Goal: Task Accomplishment & Management: Manage account settings

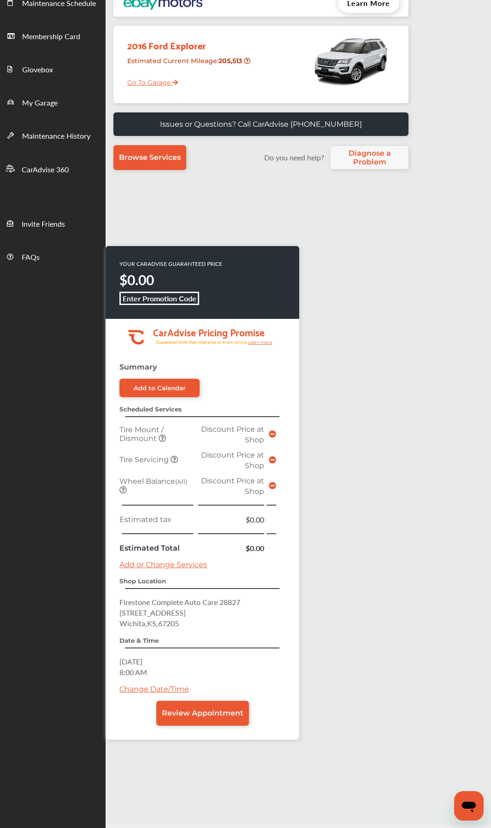
scroll to position [151, 0]
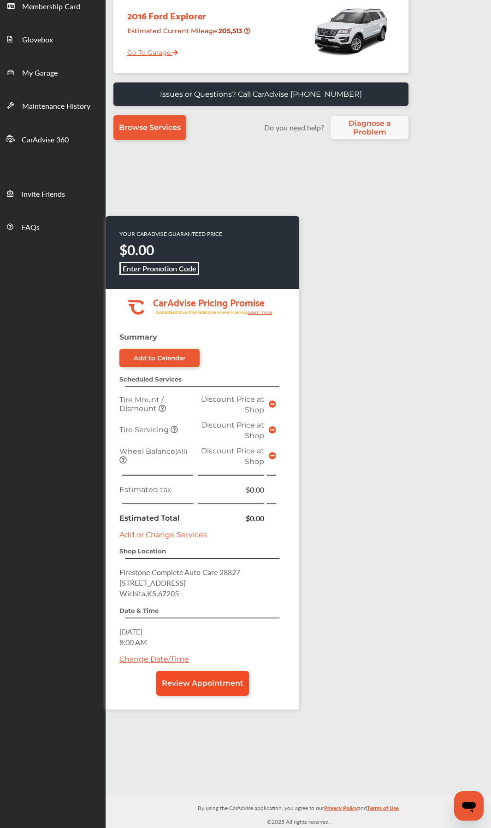
click at [195, 441] on span "Review Appointment" at bounding box center [203, 683] width 82 height 9
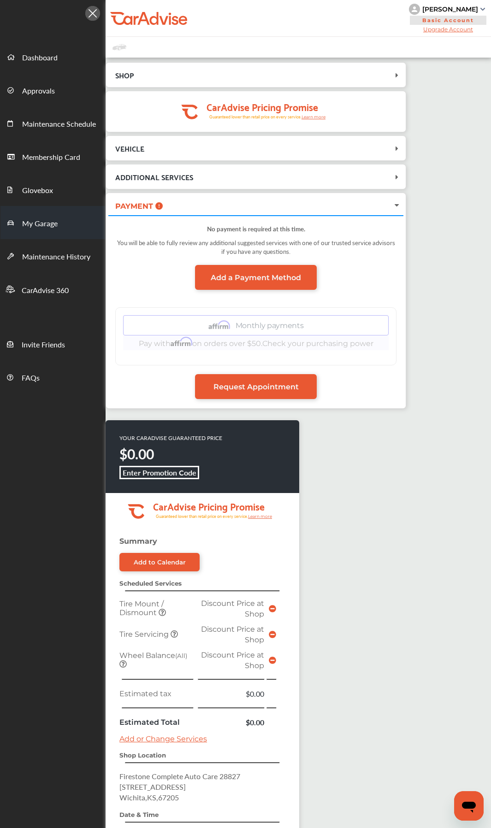
click at [50, 224] on span "My Garage" at bounding box center [39, 224] width 35 height 12
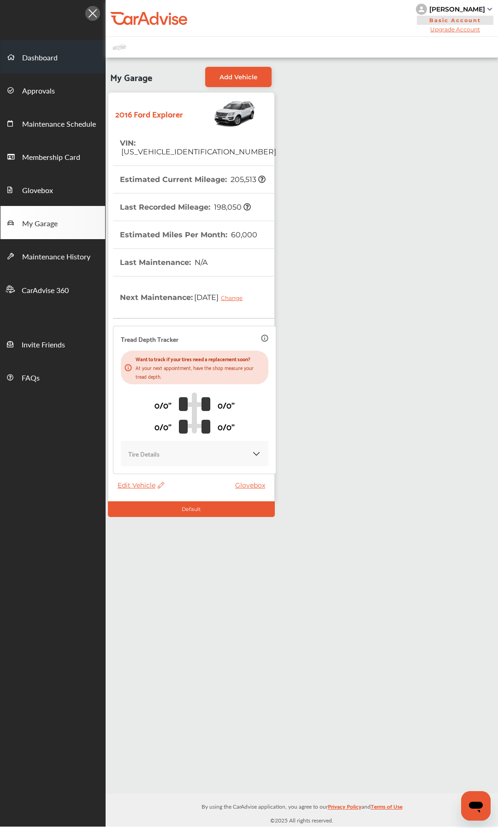
click at [43, 53] on span "Dashboard" at bounding box center [39, 58] width 35 height 12
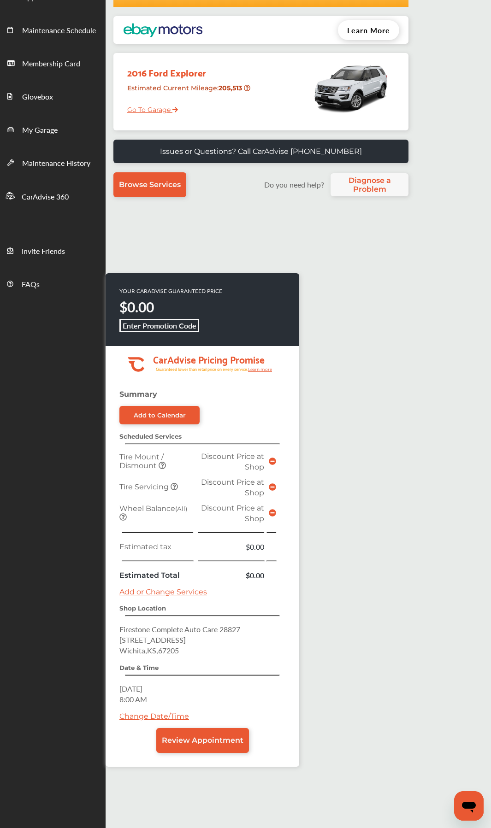
scroll to position [151, 0]
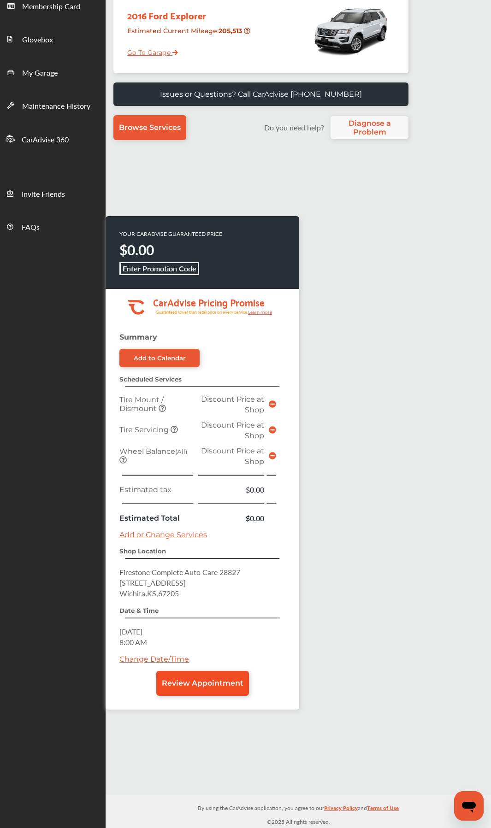
click at [233, 441] on span "Review Appointment" at bounding box center [203, 683] width 82 height 9
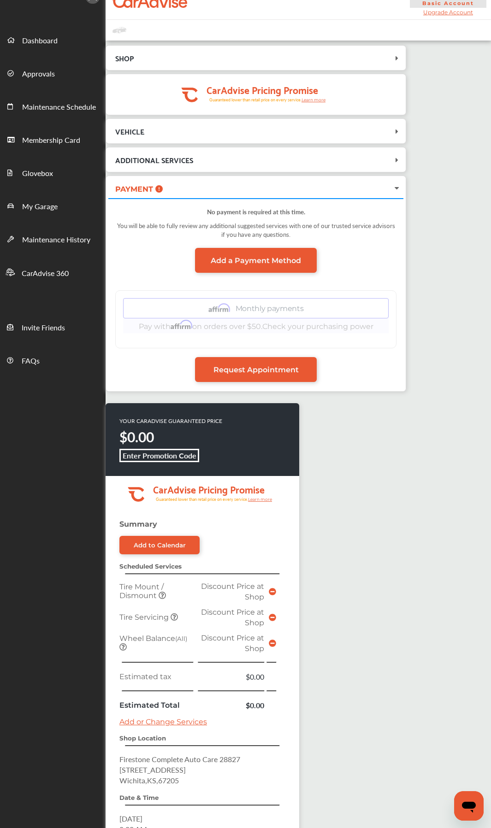
scroll to position [142, 0]
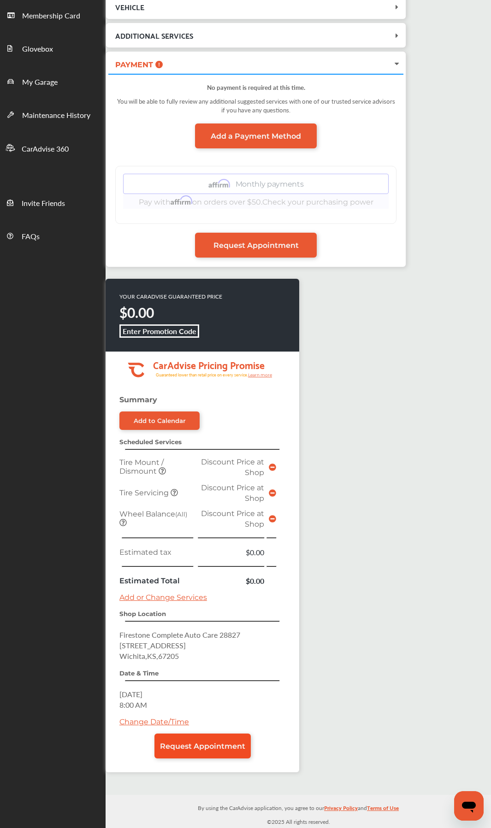
click at [210, 441] on span "Request Appointment" at bounding box center [202, 746] width 85 height 9
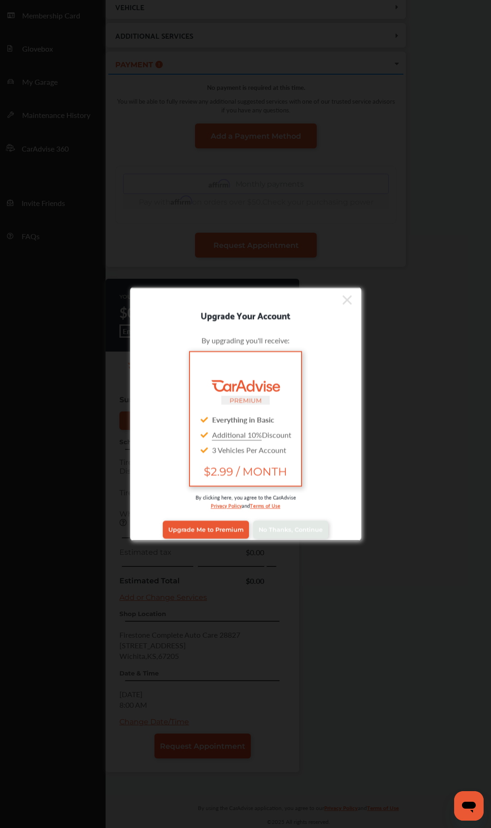
scroll to position [142, 0]
click at [291, 441] on span "No Thanks, Continue" at bounding box center [291, 529] width 64 height 7
